Goal: Find specific page/section: Find specific page/section

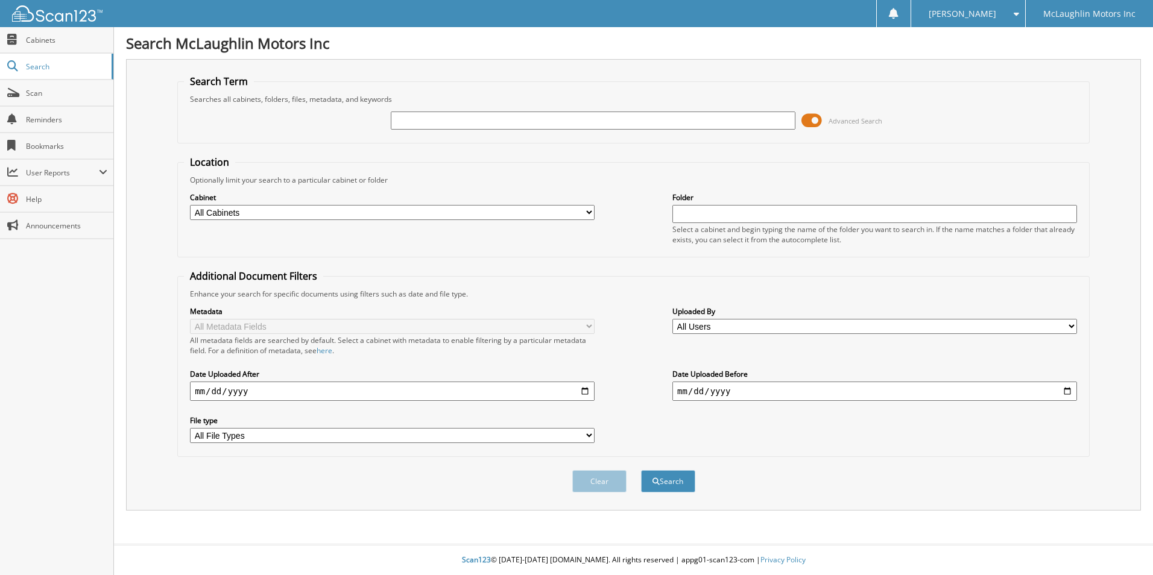
click at [442, 125] on input "text" at bounding box center [593, 121] width 405 height 18
click at [470, 113] on input "text" at bounding box center [593, 121] width 405 height 18
type input "2539513"
click at [641, 470] on button "Search" at bounding box center [668, 481] width 54 height 22
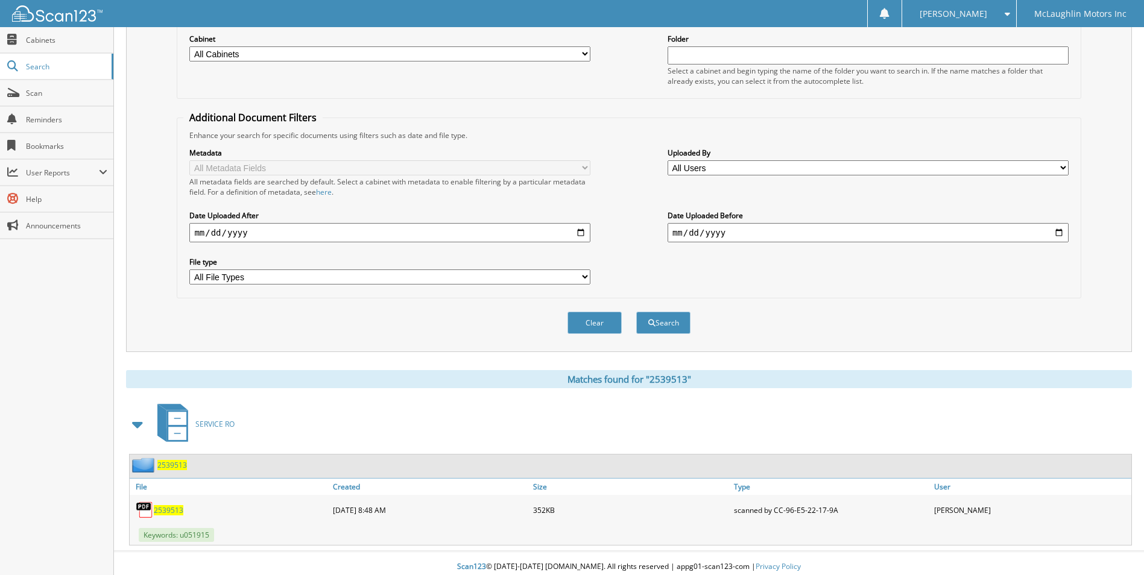
scroll to position [166, 0]
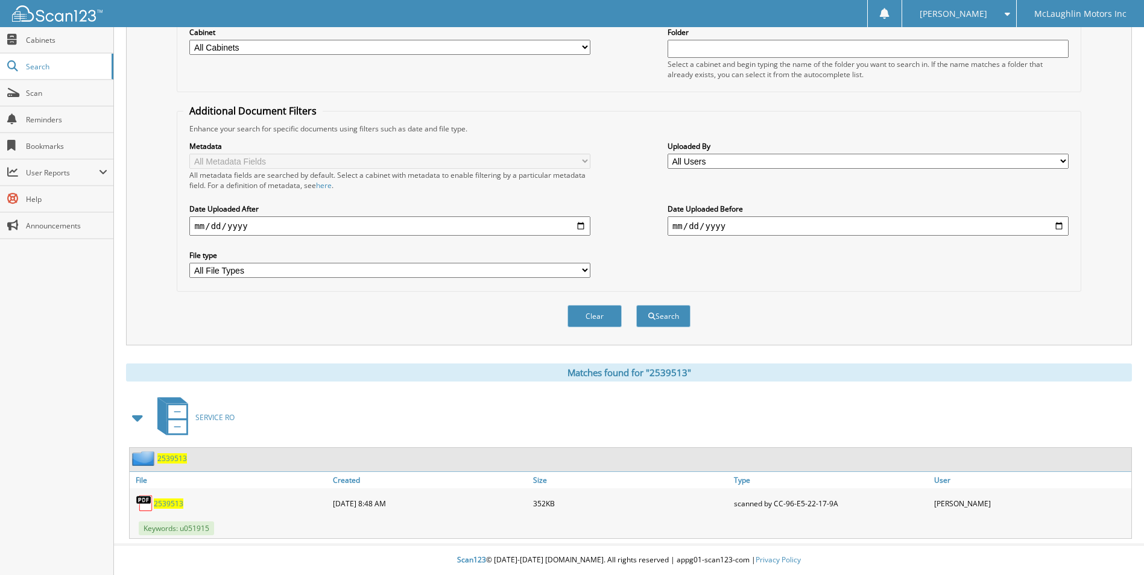
drag, startPoint x: 170, startPoint y: 503, endPoint x: 186, endPoint y: 502, distance: 15.8
click at [170, 503] on span "2539513" at bounding box center [169, 504] width 30 height 10
